Goal: Task Accomplishment & Management: Complete application form

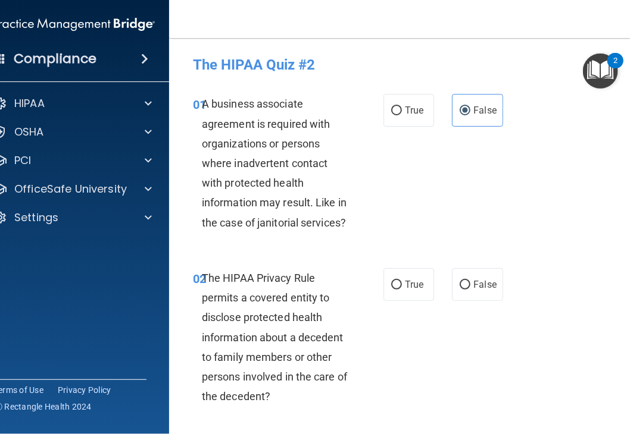
click at [545, 191] on div "01 A business associate agreement is required with organizations or persons whe…" at bounding box center [410, 166] width 452 height 174
click at [448, 192] on div "01 A business associate agreement is required with organizations or persons whe…" at bounding box center [410, 166] width 452 height 174
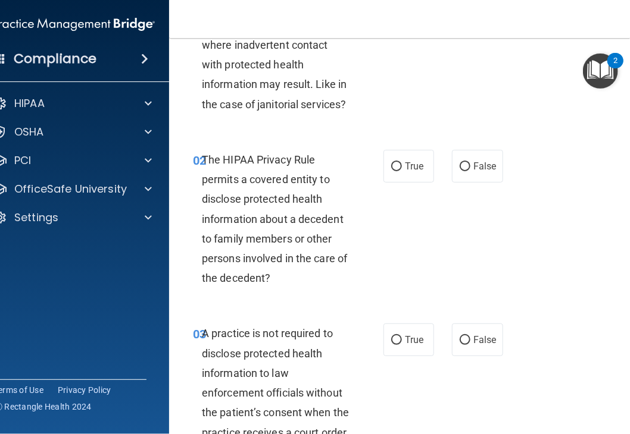
scroll to position [179, 0]
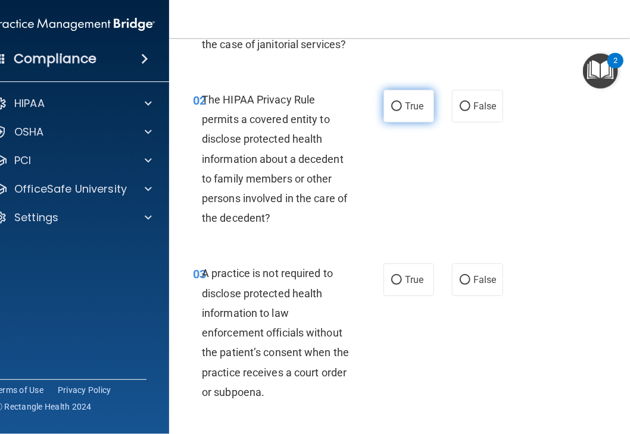
click at [415, 101] on span "True" at bounding box center [414, 106] width 18 height 11
click at [402, 102] on input "True" at bounding box center [396, 106] width 11 height 9
radio input "true"
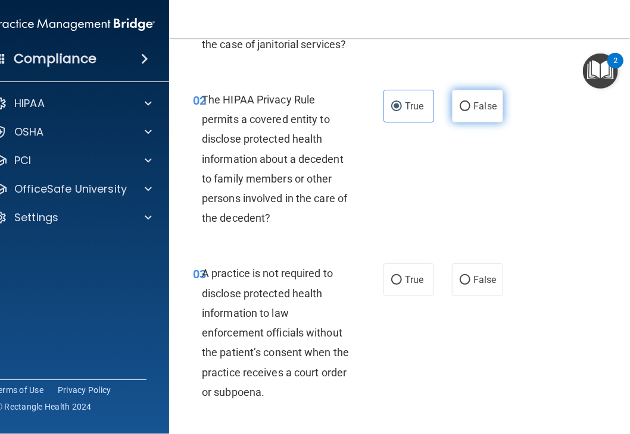
click at [476, 109] on span "False" at bounding box center [484, 106] width 23 height 11
click at [470, 109] on input "False" at bounding box center [464, 106] width 11 height 9
radio input "true"
radio input "false"
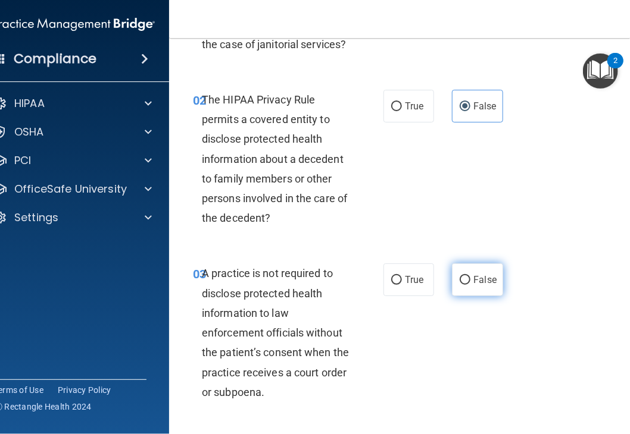
click at [478, 285] on span "False" at bounding box center [484, 279] width 23 height 11
click at [470, 285] on input "False" at bounding box center [464, 280] width 11 height 9
radio input "true"
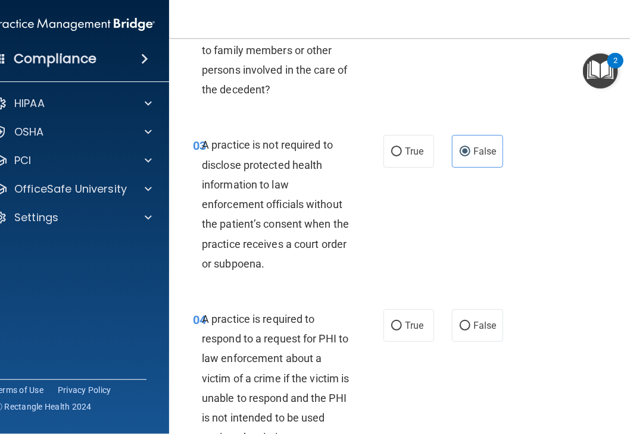
scroll to position [357, 0]
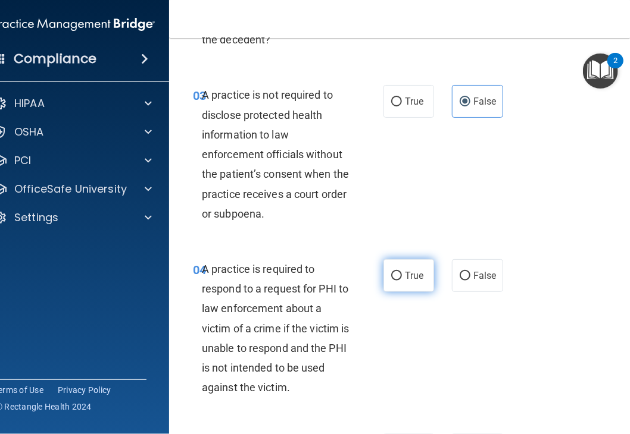
click at [424, 273] on label "True" at bounding box center [408, 275] width 51 height 33
click at [402, 273] on input "True" at bounding box center [396, 276] width 11 height 9
radio input "true"
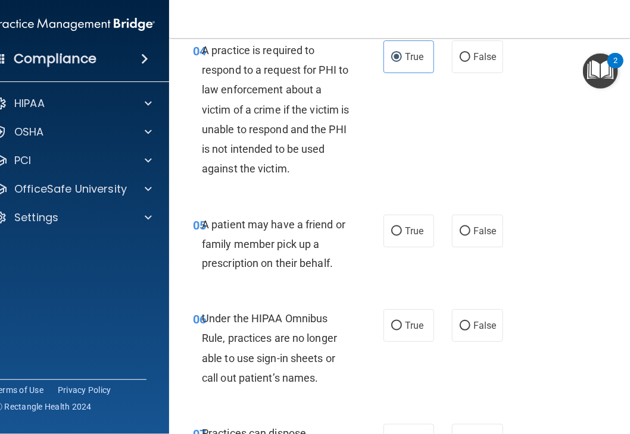
scroll to position [595, 0]
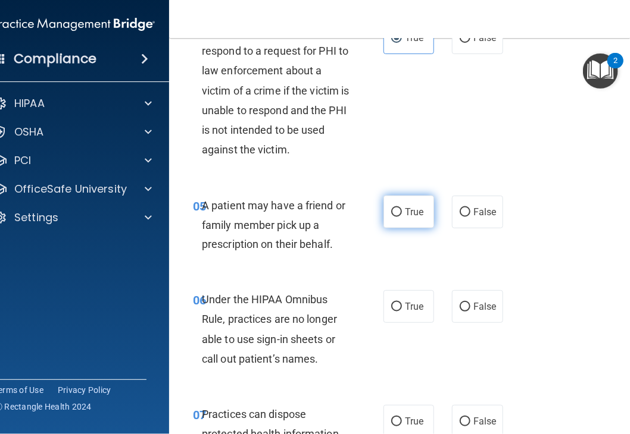
click at [407, 214] on span "True" at bounding box center [414, 212] width 18 height 11
click at [402, 214] on input "True" at bounding box center [396, 212] width 11 height 9
radio input "true"
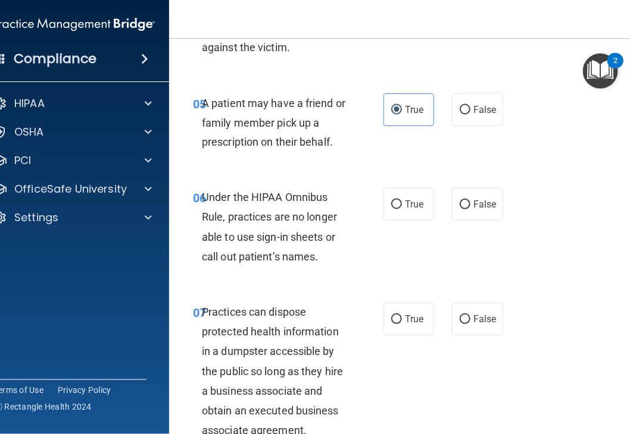
scroll to position [714, 0]
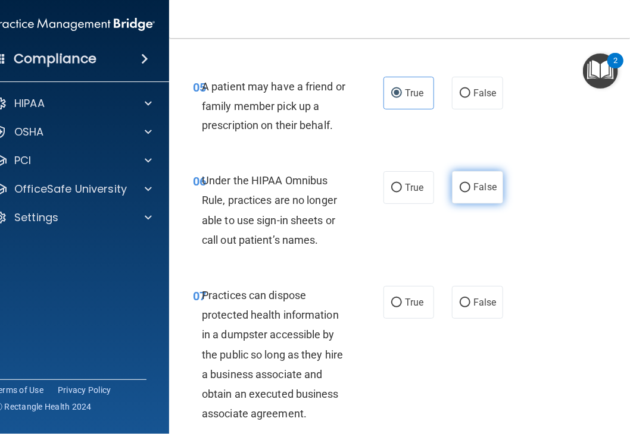
click at [473, 173] on label "False" at bounding box center [477, 187] width 51 height 33
click at [470, 184] on input "False" at bounding box center [464, 188] width 11 height 9
radio input "true"
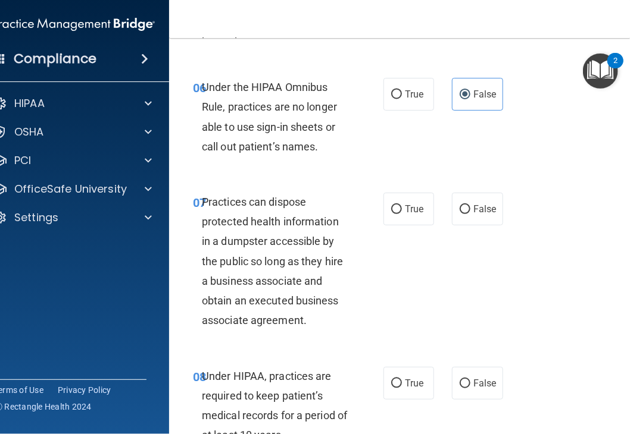
scroll to position [833, 0]
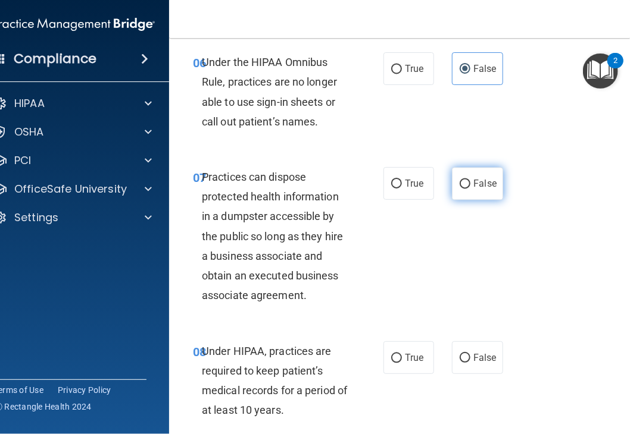
click at [459, 184] on input "False" at bounding box center [464, 184] width 11 height 9
radio input "true"
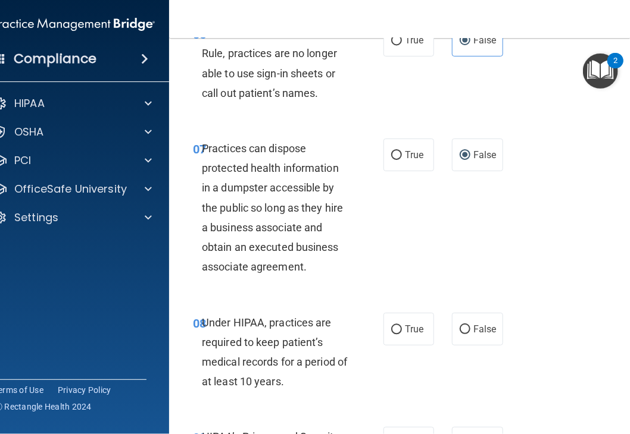
scroll to position [952, 0]
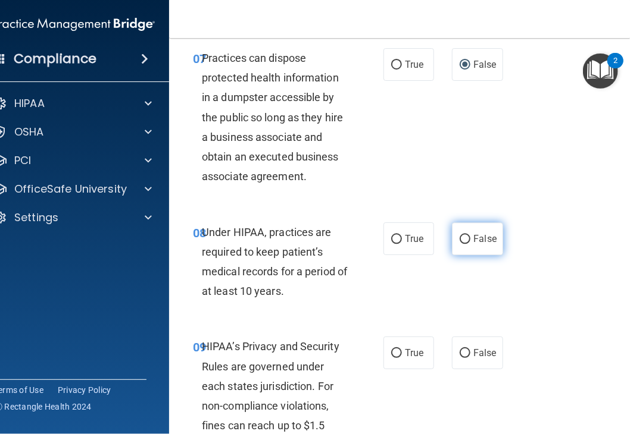
click at [459, 244] on label "False" at bounding box center [477, 239] width 51 height 33
click at [459, 244] on input "False" at bounding box center [464, 239] width 11 height 9
radio input "true"
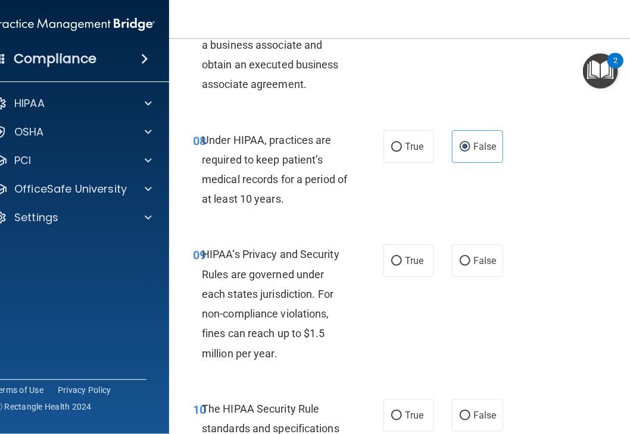
scroll to position [1071, 0]
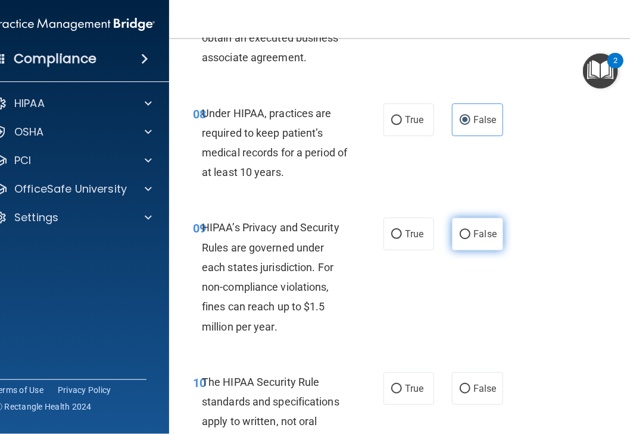
click at [473, 235] on span "False" at bounding box center [484, 234] width 23 height 11
click at [470, 235] on input "False" at bounding box center [464, 234] width 11 height 9
radio input "true"
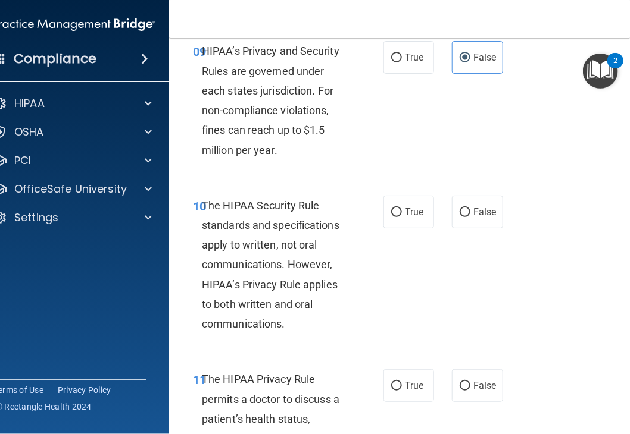
scroll to position [1250, 0]
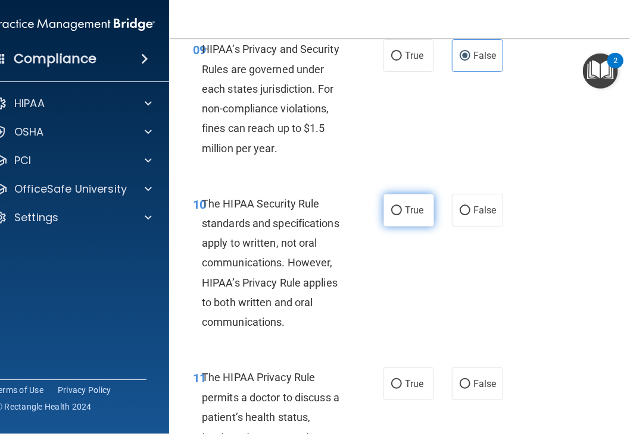
click at [424, 206] on label "True" at bounding box center [408, 210] width 51 height 33
click at [402, 207] on input "True" at bounding box center [396, 211] width 11 height 9
radio input "true"
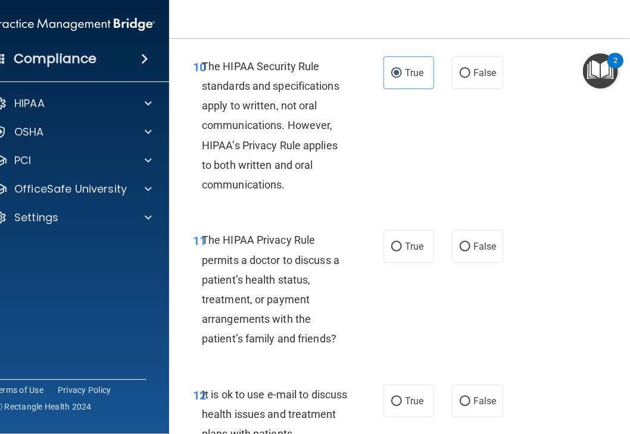
scroll to position [1428, 0]
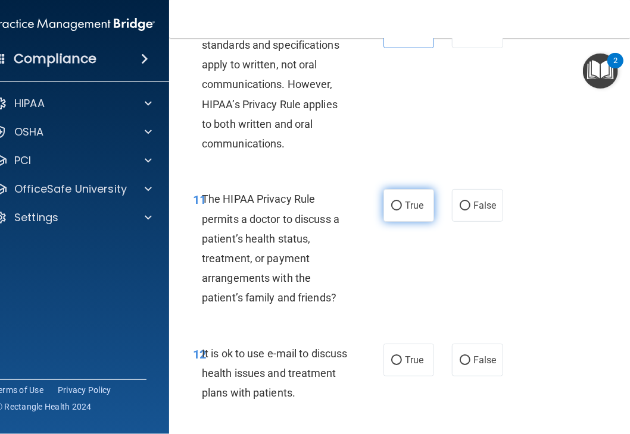
click at [414, 208] on span "True" at bounding box center [414, 205] width 18 height 11
click at [402, 208] on input "True" at bounding box center [396, 206] width 11 height 9
radio input "true"
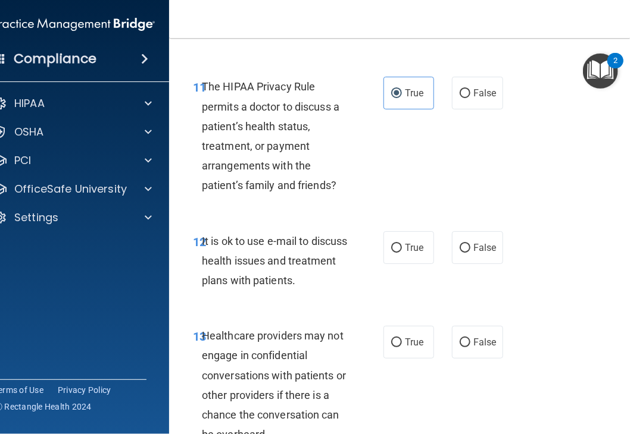
scroll to position [1547, 0]
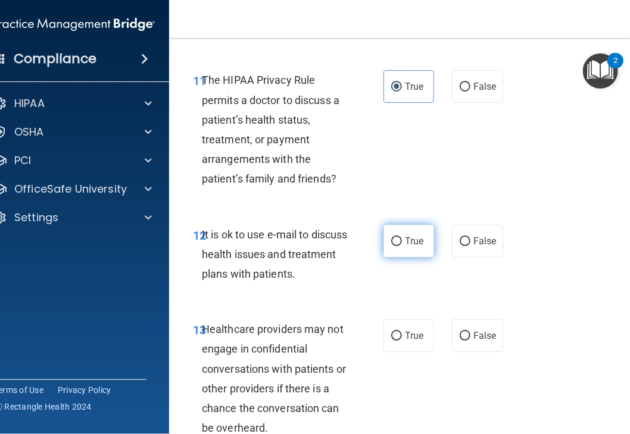
click at [396, 246] on input "True" at bounding box center [396, 241] width 11 height 9
radio input "true"
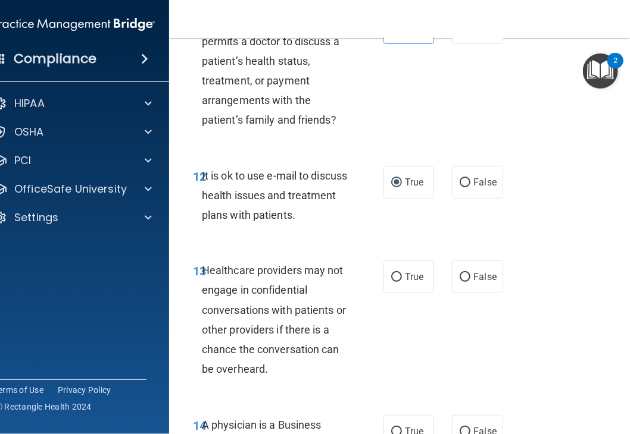
scroll to position [1607, 0]
click at [452, 276] on label "False" at bounding box center [477, 276] width 51 height 33
click at [459, 276] on input "False" at bounding box center [464, 277] width 11 height 9
radio input "true"
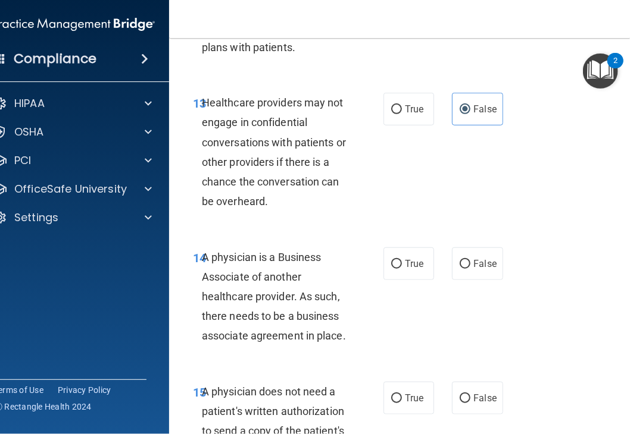
scroll to position [1785, 0]
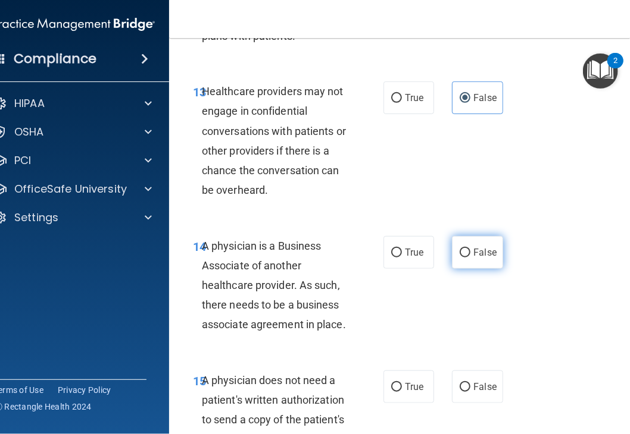
click at [459, 253] on input "False" at bounding box center [464, 253] width 11 height 9
radio input "true"
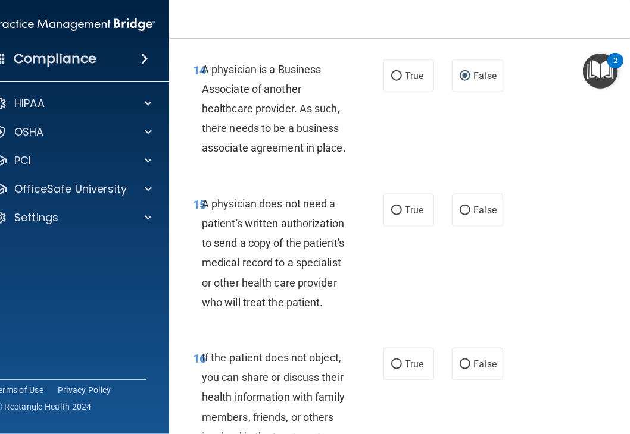
scroll to position [1964, 0]
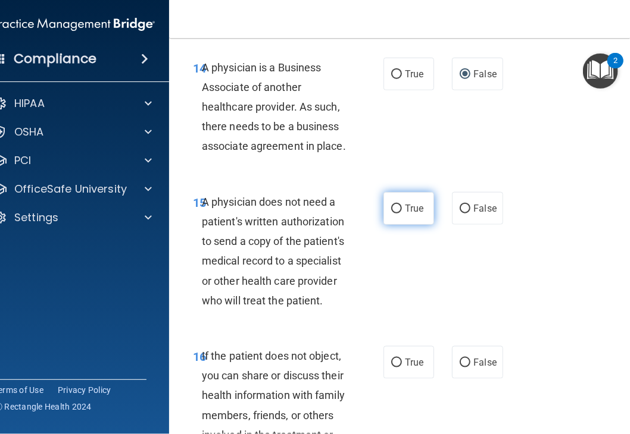
click at [419, 217] on label "True" at bounding box center [408, 208] width 51 height 33
click at [402, 214] on input "True" at bounding box center [396, 209] width 11 height 9
radio input "true"
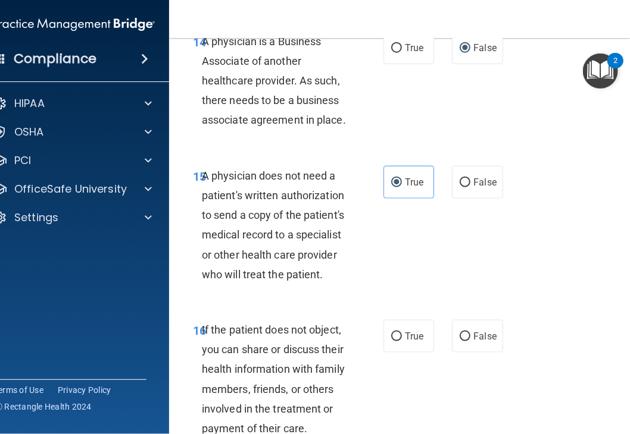
scroll to position [2083, 0]
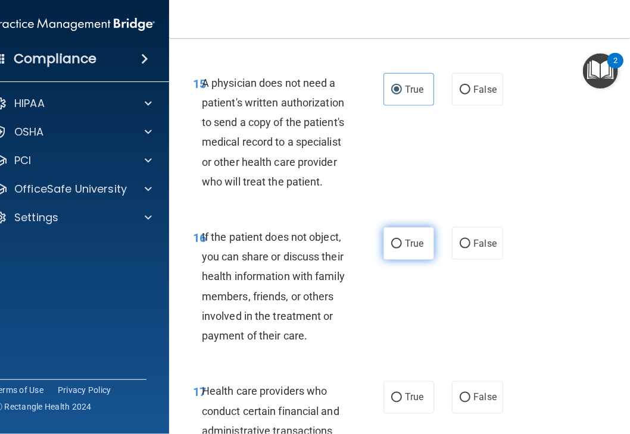
click at [409, 240] on span "True" at bounding box center [414, 243] width 18 height 11
click at [402, 240] on input "True" at bounding box center [396, 244] width 11 height 9
radio input "true"
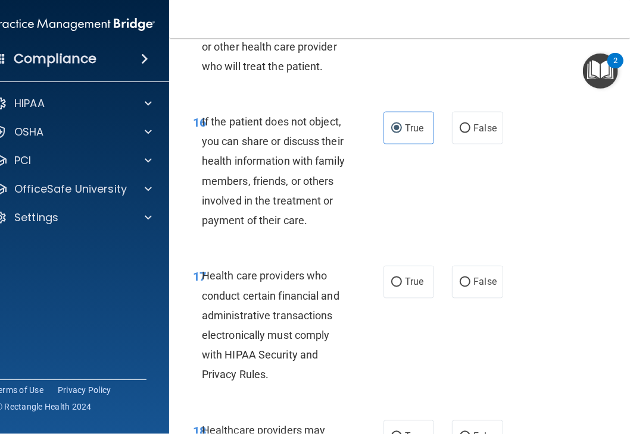
scroll to position [2202, 0]
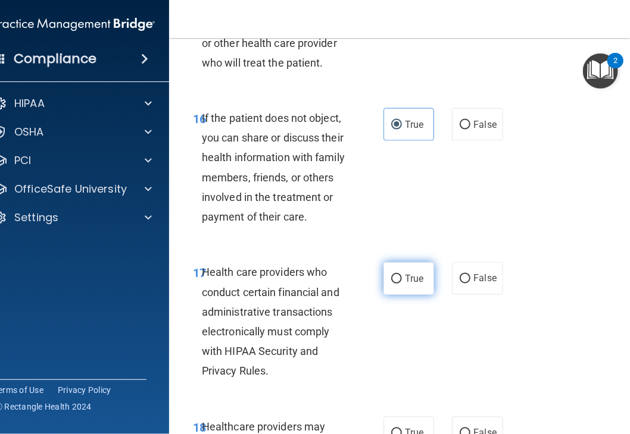
click at [409, 277] on span "True" at bounding box center [414, 278] width 18 height 11
click at [402, 277] on input "True" at bounding box center [396, 279] width 11 height 9
radio input "true"
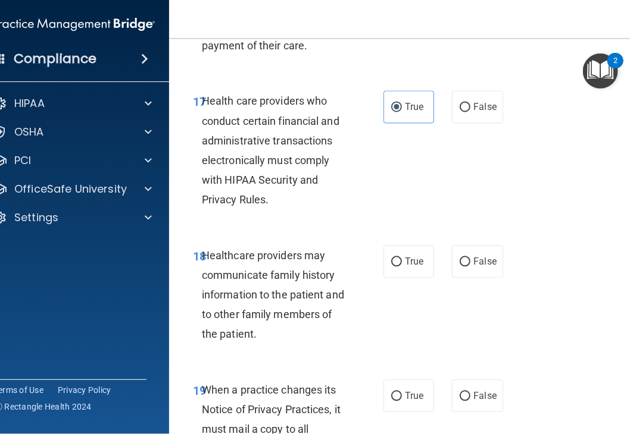
scroll to position [2381, 0]
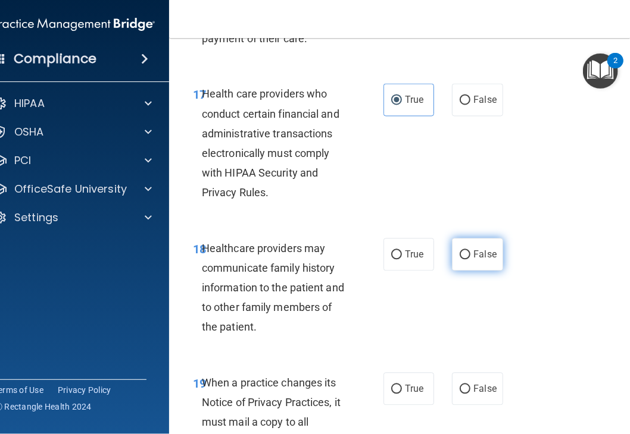
click at [496, 258] on label "False" at bounding box center [477, 255] width 51 height 33
click at [470, 258] on input "False" at bounding box center [464, 255] width 11 height 9
radio input "true"
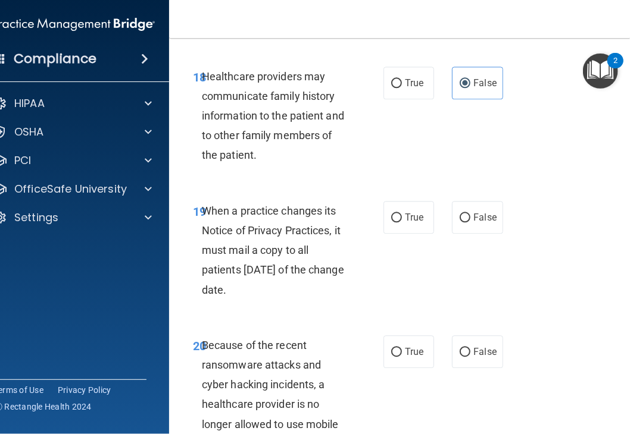
scroll to position [2559, 0]
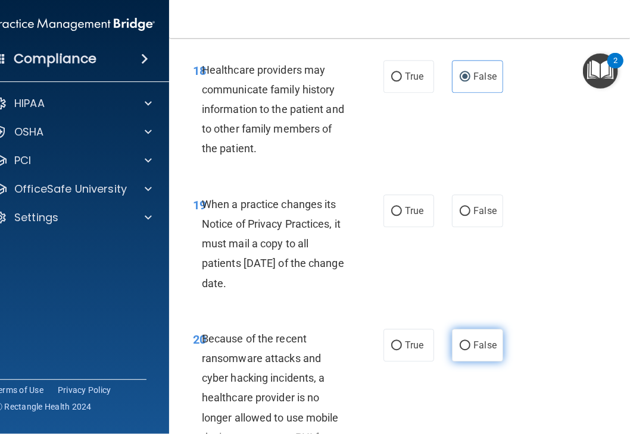
click at [461, 352] on label "False" at bounding box center [477, 345] width 51 height 33
click at [461, 351] on input "False" at bounding box center [464, 346] width 11 height 9
radio input "true"
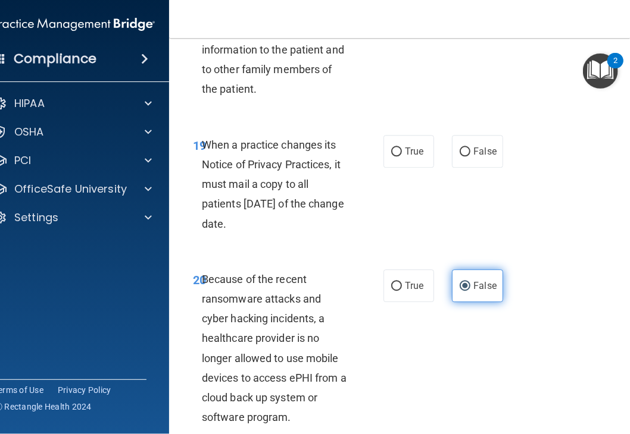
scroll to position [2619, 0]
click at [459, 154] on input "False" at bounding box center [464, 152] width 11 height 9
radio input "true"
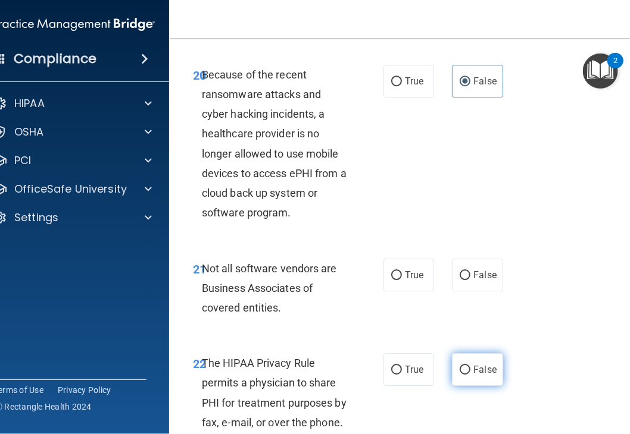
scroll to position [2857, 0]
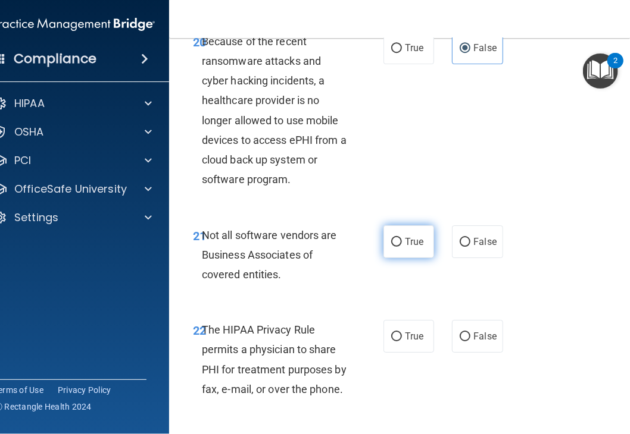
click at [405, 246] on span "True" at bounding box center [414, 241] width 18 height 11
click at [402, 246] on input "True" at bounding box center [396, 242] width 11 height 9
radio input "true"
click at [407, 330] on label "True" at bounding box center [408, 336] width 51 height 33
click at [402, 333] on input "True" at bounding box center [396, 337] width 11 height 9
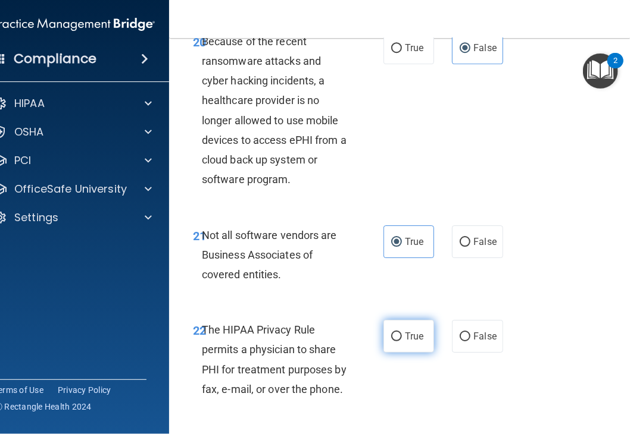
radio input "true"
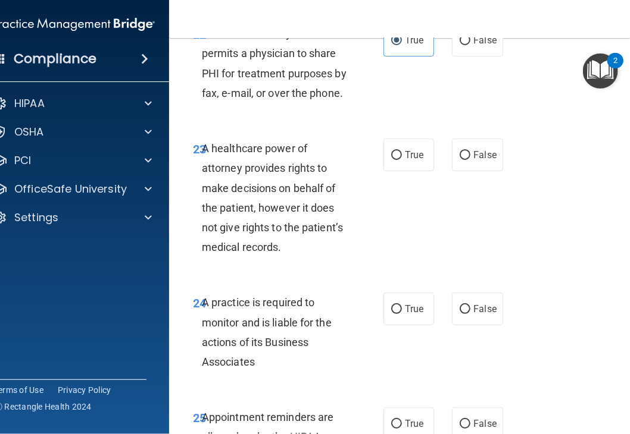
scroll to position [3154, 0]
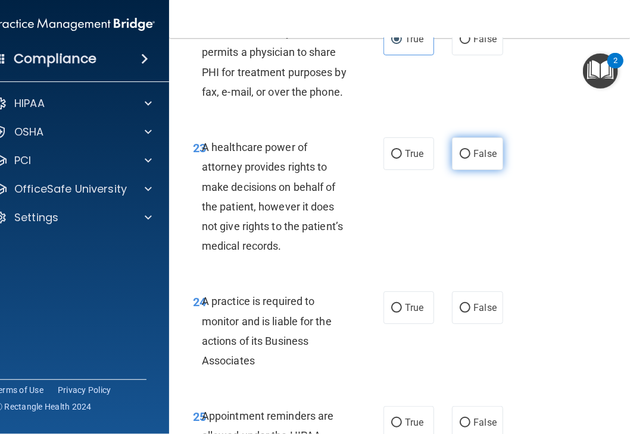
click at [480, 158] on span "False" at bounding box center [484, 153] width 23 height 11
click at [470, 158] on input "False" at bounding box center [464, 154] width 11 height 9
radio input "true"
click at [459, 310] on input "False" at bounding box center [464, 308] width 11 height 9
radio input "true"
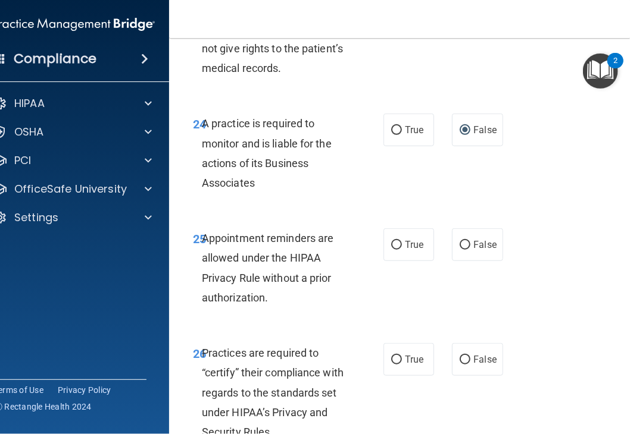
scroll to position [3333, 0]
click at [462, 248] on input "False" at bounding box center [464, 244] width 11 height 9
radio input "true"
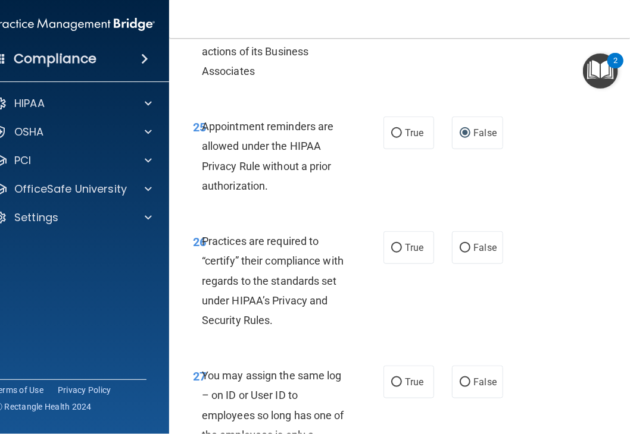
scroll to position [3452, 0]
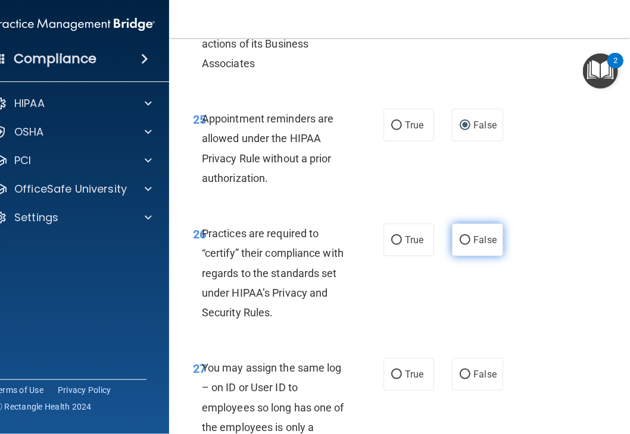
click at [473, 246] on span "False" at bounding box center [484, 239] width 23 height 11
click at [470, 245] on input "False" at bounding box center [464, 240] width 11 height 9
radio input "true"
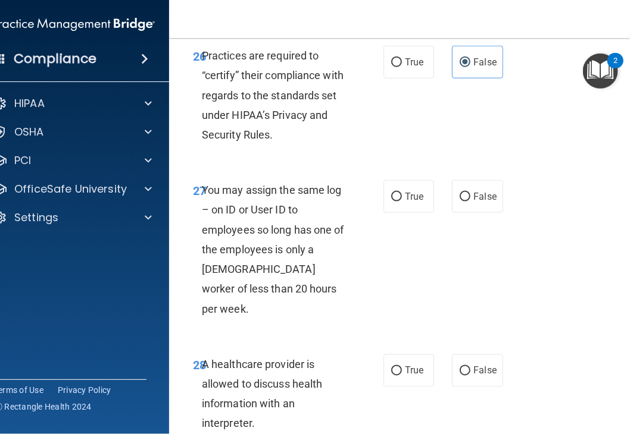
scroll to position [3630, 0]
click at [475, 205] on label "False" at bounding box center [477, 196] width 51 height 33
click at [470, 201] on input "False" at bounding box center [464, 196] width 11 height 9
radio input "true"
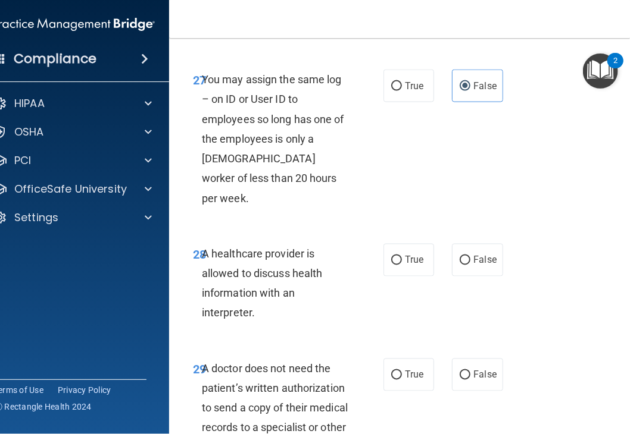
scroll to position [3749, 0]
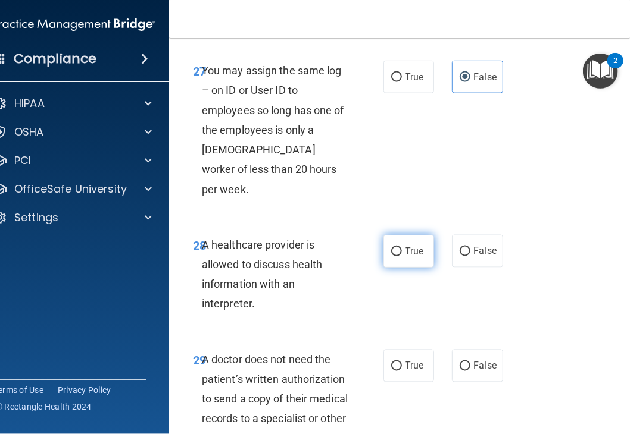
click at [412, 246] on span "True" at bounding box center [414, 251] width 18 height 11
click at [402, 248] on input "True" at bounding box center [396, 252] width 11 height 9
radio input "true"
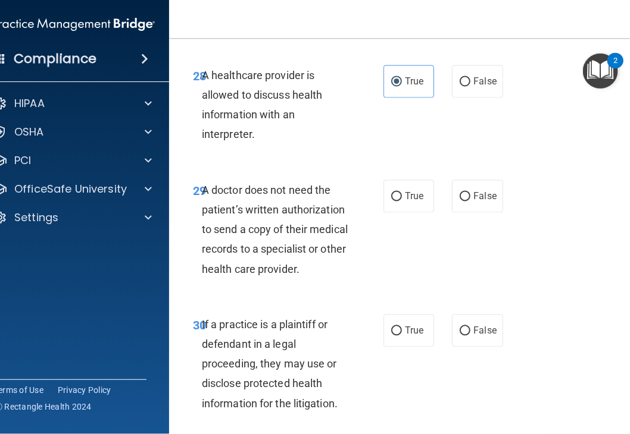
scroll to position [3928, 0]
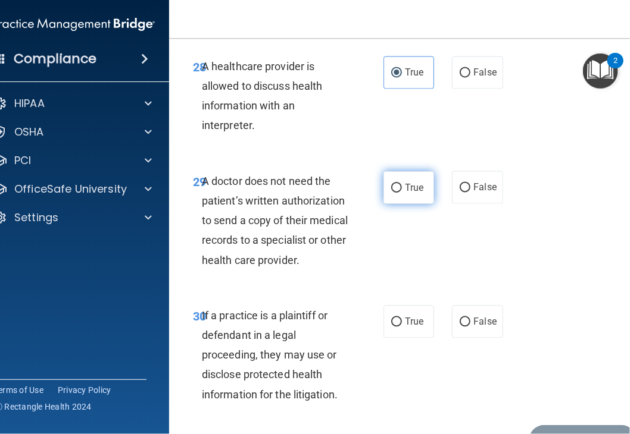
click at [423, 171] on label "True" at bounding box center [408, 187] width 51 height 33
click at [402, 184] on input "True" at bounding box center [396, 188] width 11 height 9
radio input "true"
click at [421, 317] on label "True" at bounding box center [408, 322] width 51 height 33
click at [402, 318] on input "True" at bounding box center [396, 322] width 11 height 9
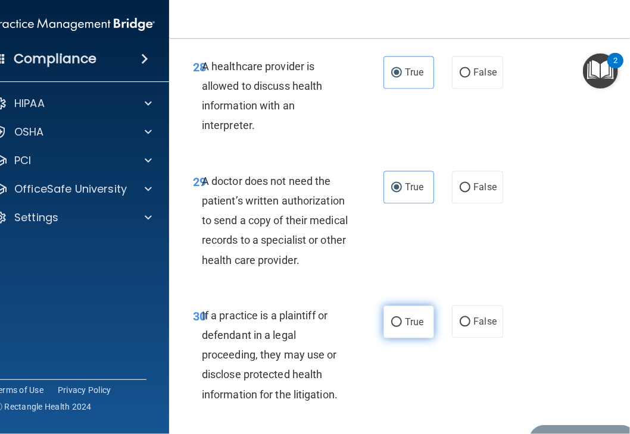
radio input "true"
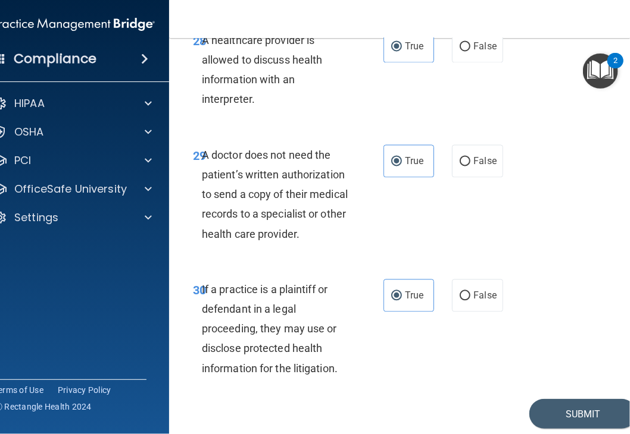
scroll to position [3977, 0]
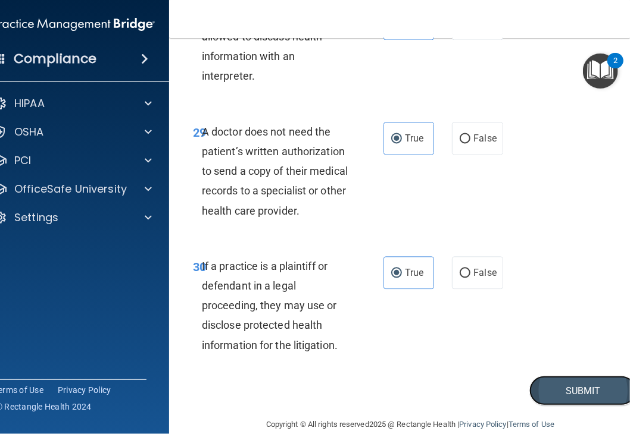
click at [574, 376] on button "Submit" at bounding box center [582, 391] width 107 height 30
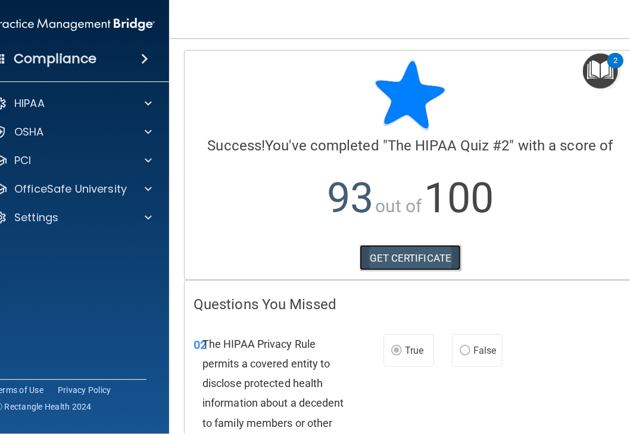
click at [409, 261] on link "GET CERTIFICATE" at bounding box center [410, 258] width 102 height 26
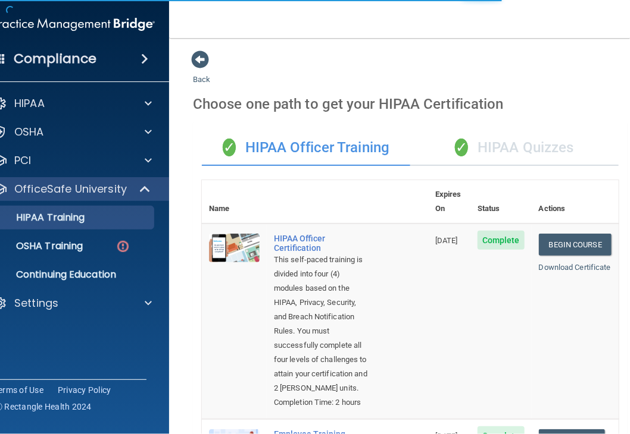
click at [500, 144] on div "✓ HIPAA Quizzes" at bounding box center [514, 148] width 208 height 36
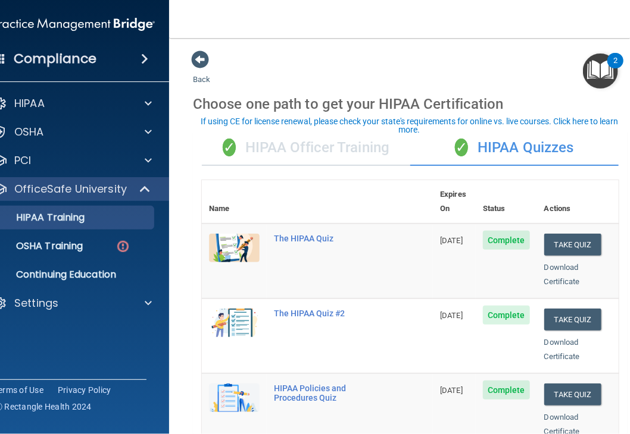
click at [283, 161] on div "✓ HIPAA Officer Training" at bounding box center [306, 148] width 208 height 36
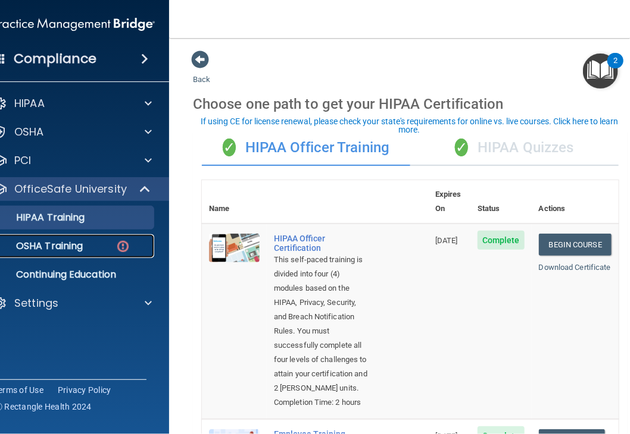
click at [60, 243] on p "OSHA Training" at bounding box center [34, 246] width 96 height 12
